Goal: Transaction & Acquisition: Purchase product/service

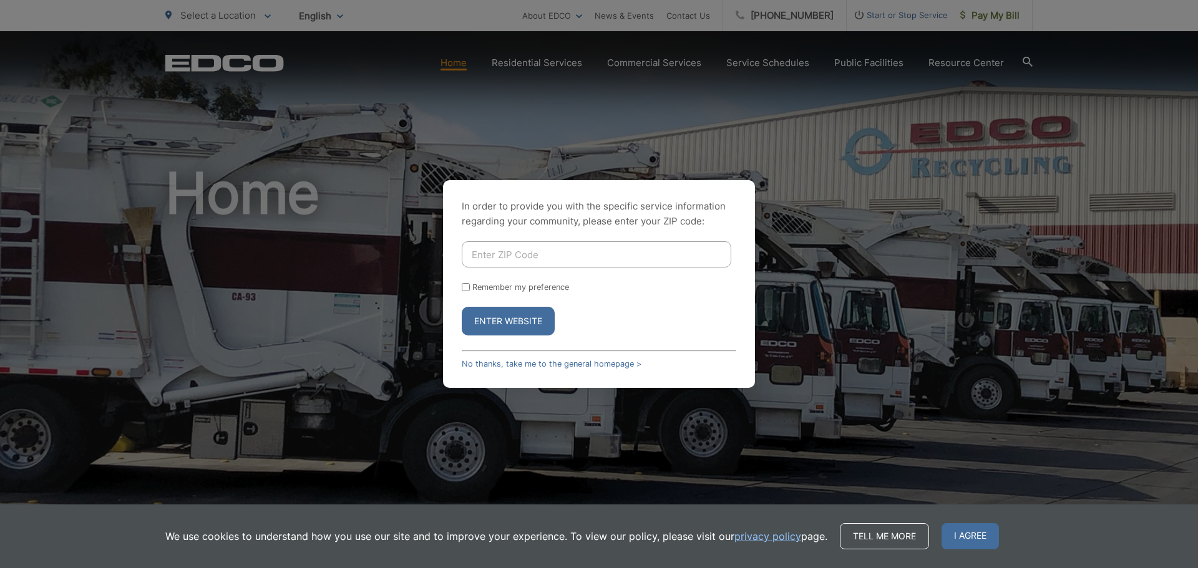
click at [521, 254] on input "Enter ZIP Code" at bounding box center [596, 254] width 269 height 26
type input "92019"
click at [508, 329] on button "Enter Website" at bounding box center [508, 321] width 93 height 29
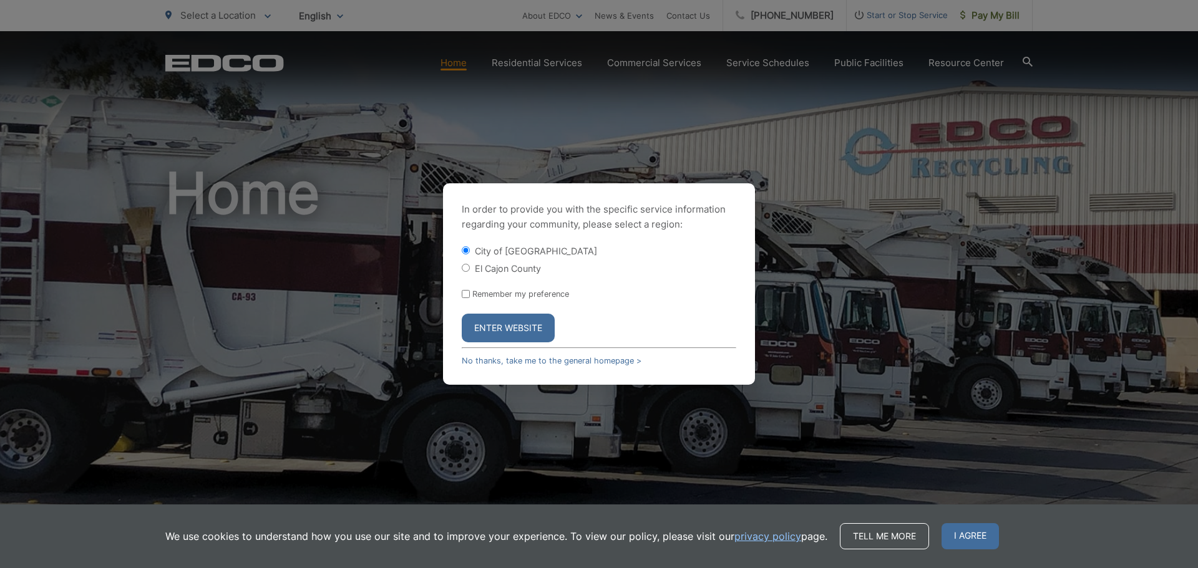
click at [505, 323] on button "Enter Website" at bounding box center [508, 328] width 93 height 29
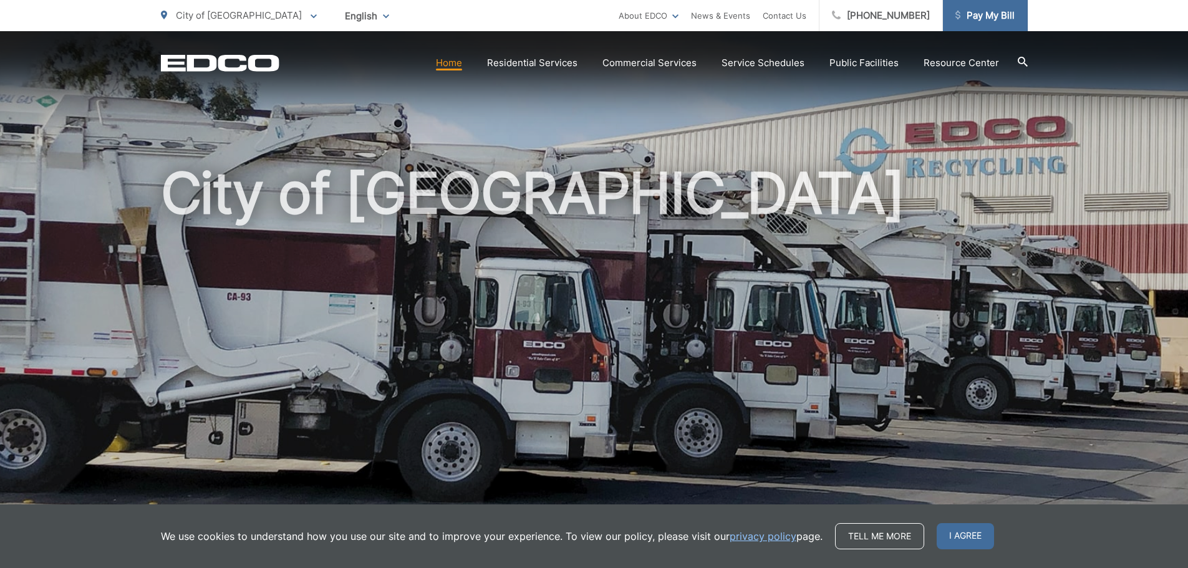
click at [979, 19] on span "Pay My Bill" at bounding box center [985, 15] width 59 height 15
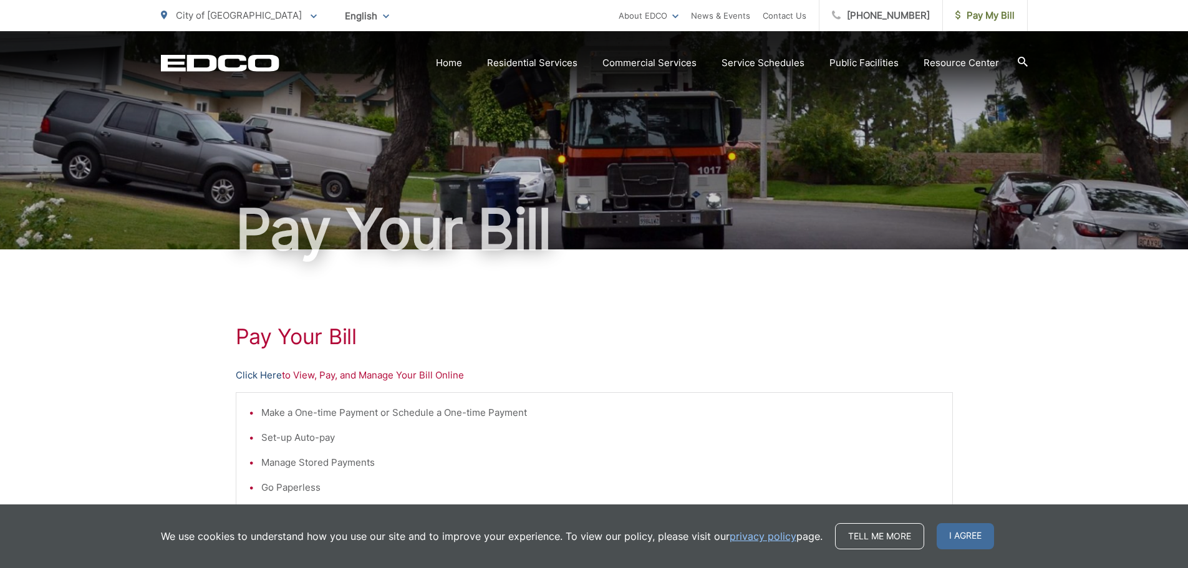
click at [264, 377] on link "Click Here" at bounding box center [259, 375] width 46 height 15
